Goal: Task Accomplishment & Management: Complete application form

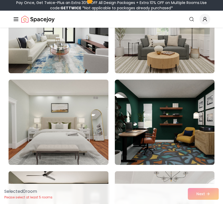
scroll to position [199, 0]
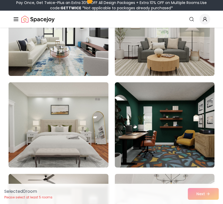
click at [71, 111] on img at bounding box center [58, 124] width 105 height 89
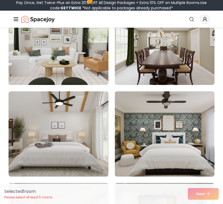
scroll to position [927, 0]
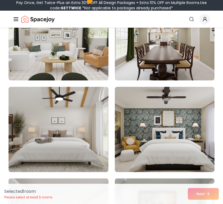
click at [89, 104] on img at bounding box center [59, 129] width 100 height 85
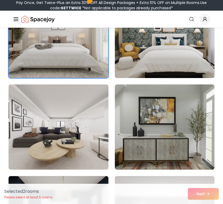
scroll to position [1024, 0]
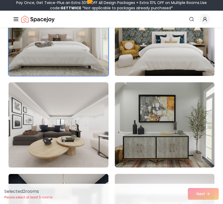
click at [163, 44] on img at bounding box center [164, 33] width 105 height 89
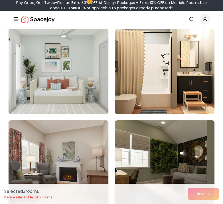
scroll to position [1268, 0]
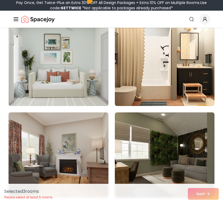
click at [91, 86] on img at bounding box center [58, 63] width 105 height 89
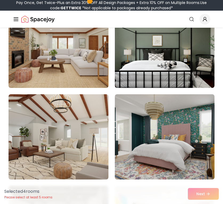
scroll to position [1932, 0]
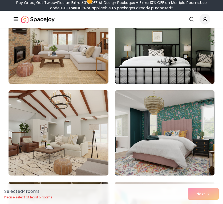
click at [165, 125] on img at bounding box center [164, 132] width 105 height 89
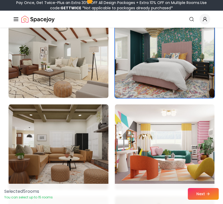
scroll to position [2080, 0]
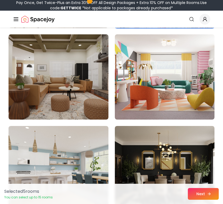
click at [201, 194] on button "Next" at bounding box center [203, 194] width 31 height 12
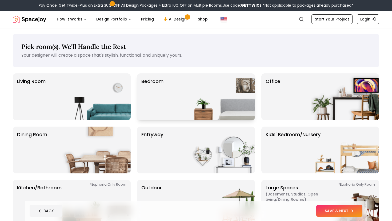
click at [197, 85] on img at bounding box center [220, 97] width 68 height 47
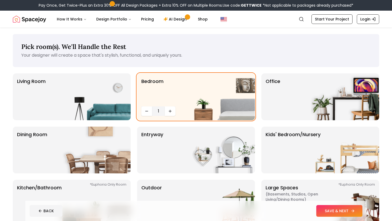
click at [340, 210] on button "SAVE & NEXT" at bounding box center [339, 211] width 46 height 12
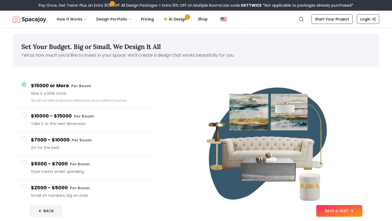
click at [109, 120] on div "$10000 - $15000 Per Room Take it to the next dimension" at bounding box center [89, 119] width 117 height 15
